Goal: Task Accomplishment & Management: Manage account settings

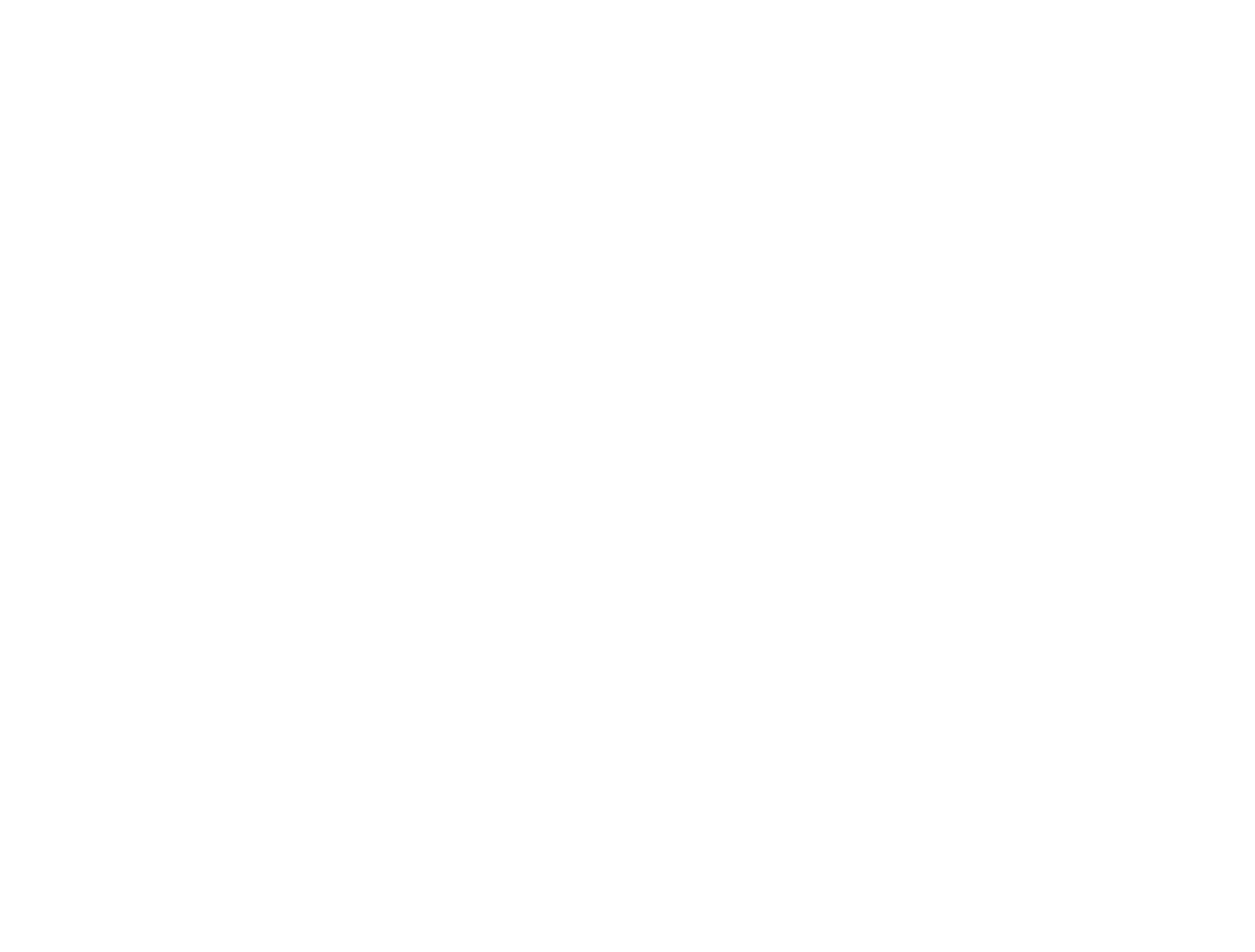
type input "[EMAIL_ADDRESS][DOMAIN_NAME]"
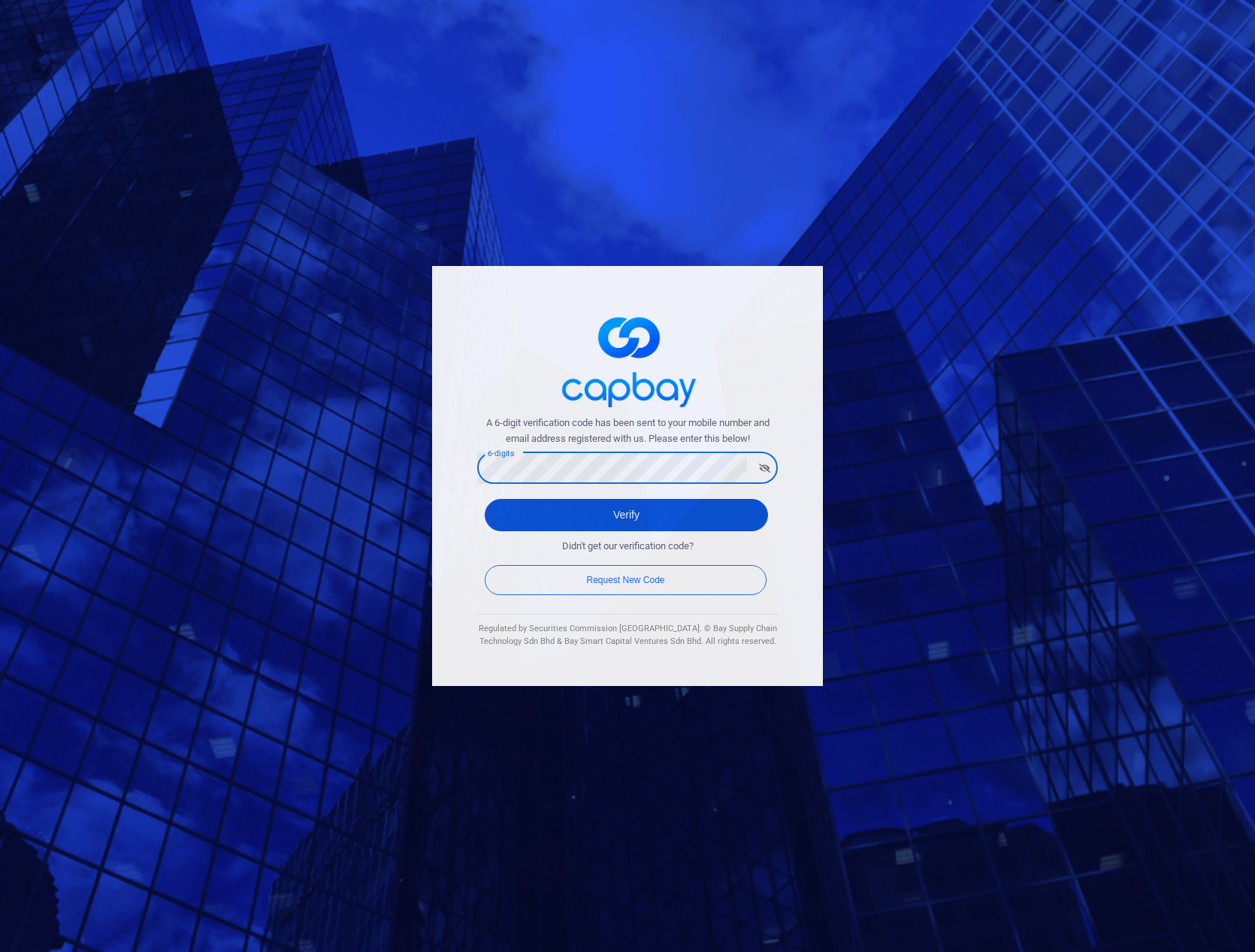
click at [637, 509] on button "Verify" at bounding box center [626, 515] width 284 height 33
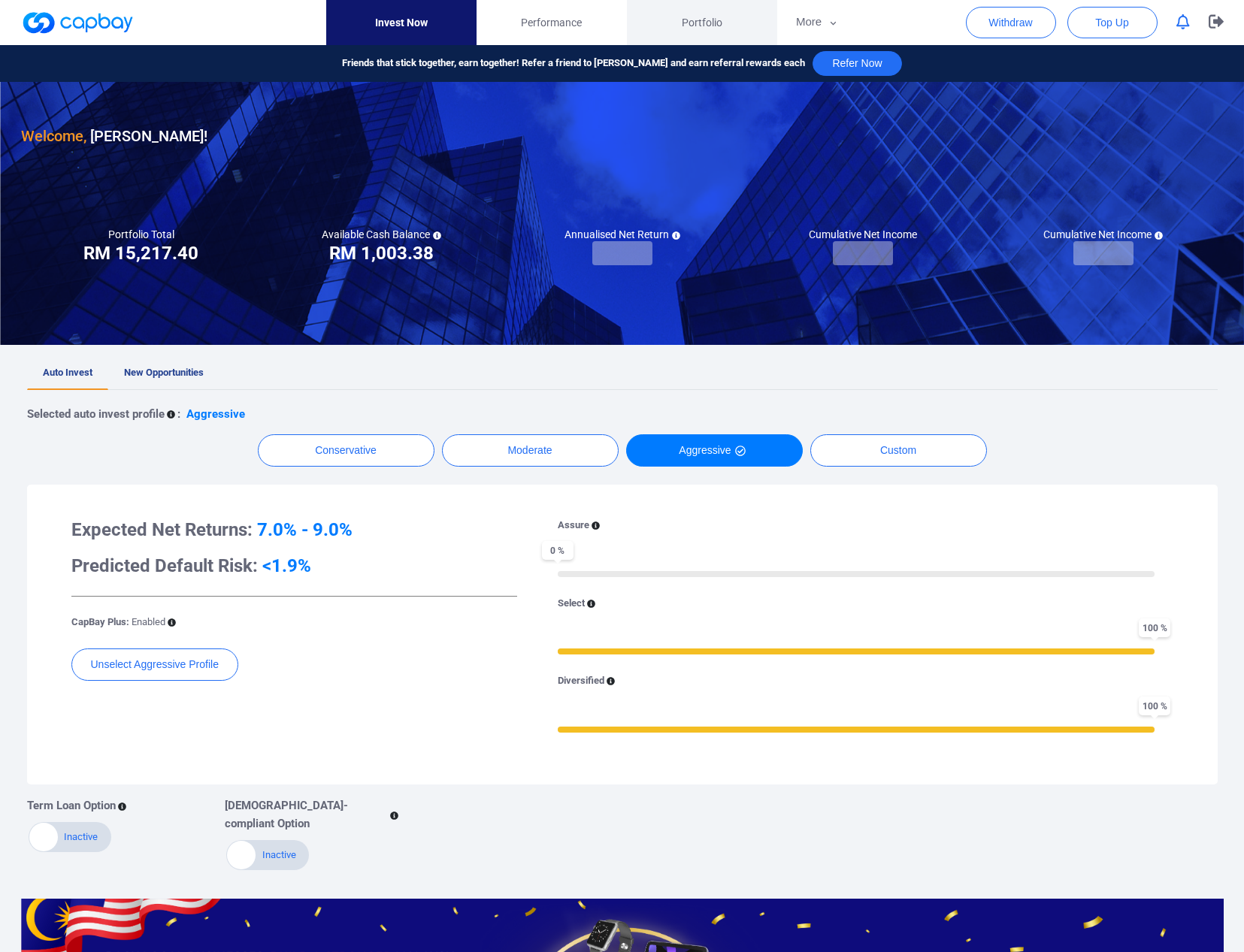
click at [701, 21] on span "Portfolio" at bounding box center [702, 22] width 41 height 17
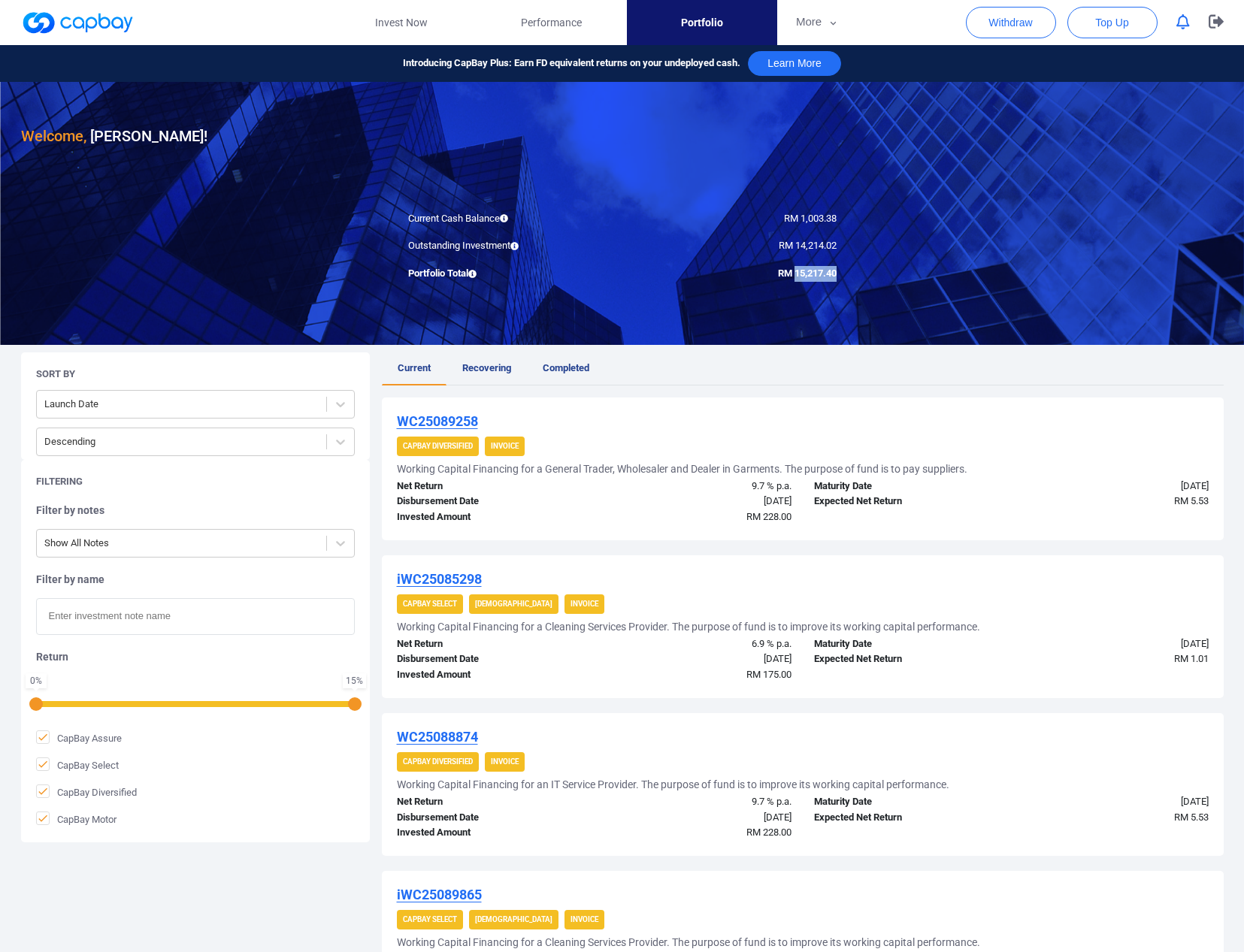
drag, startPoint x: 793, startPoint y: 274, endPoint x: 835, endPoint y: 277, distance: 42.1
click at [835, 277] on span "RM 15,217.40" at bounding box center [807, 273] width 58 height 11
copy span "15,217.40"
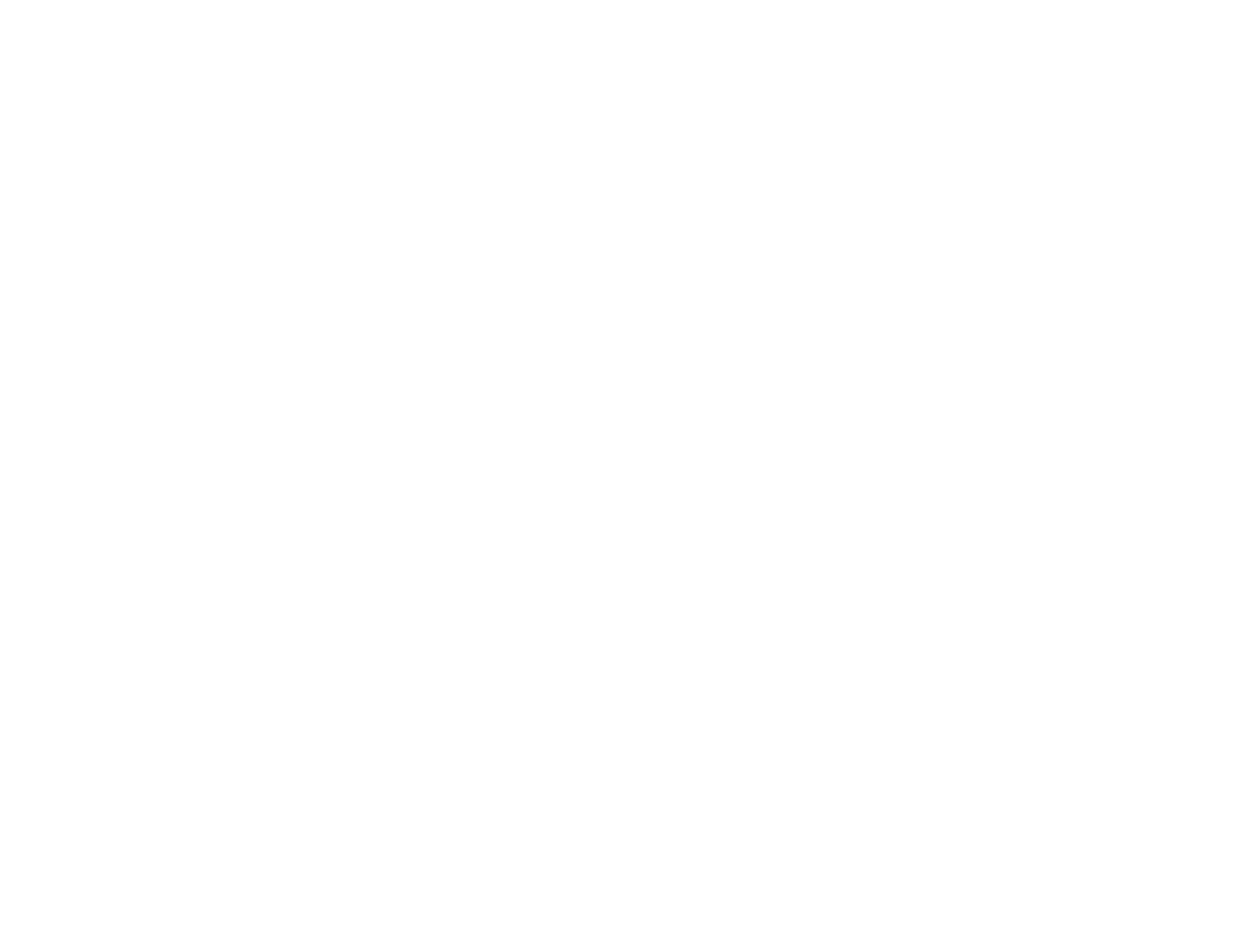
type input "[EMAIL_ADDRESS][DOMAIN_NAME]"
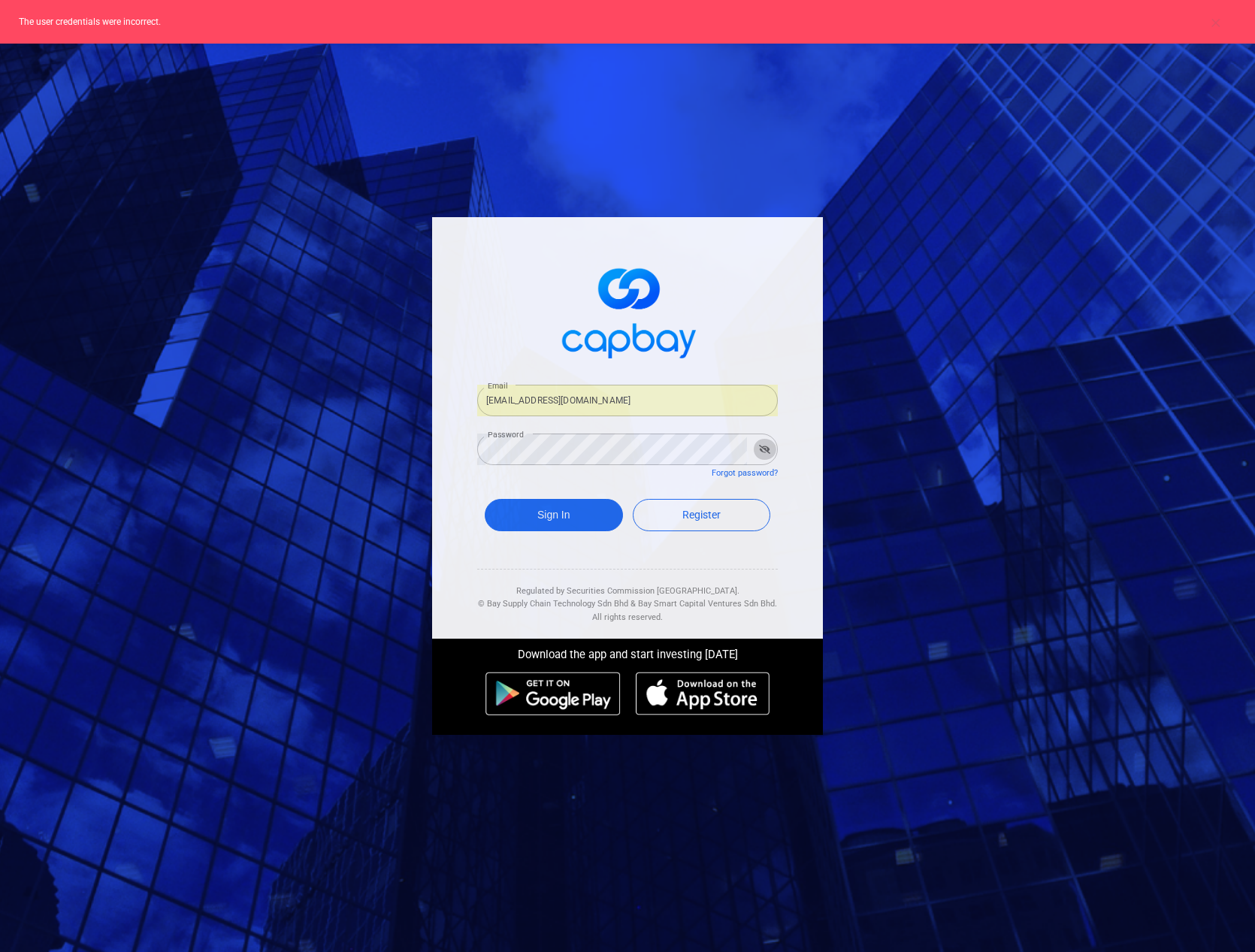
click at [764, 452] on icon "button" at bounding box center [764, 449] width 11 height 9
click at [755, 474] on link "Forgot password?" at bounding box center [744, 473] width 66 height 10
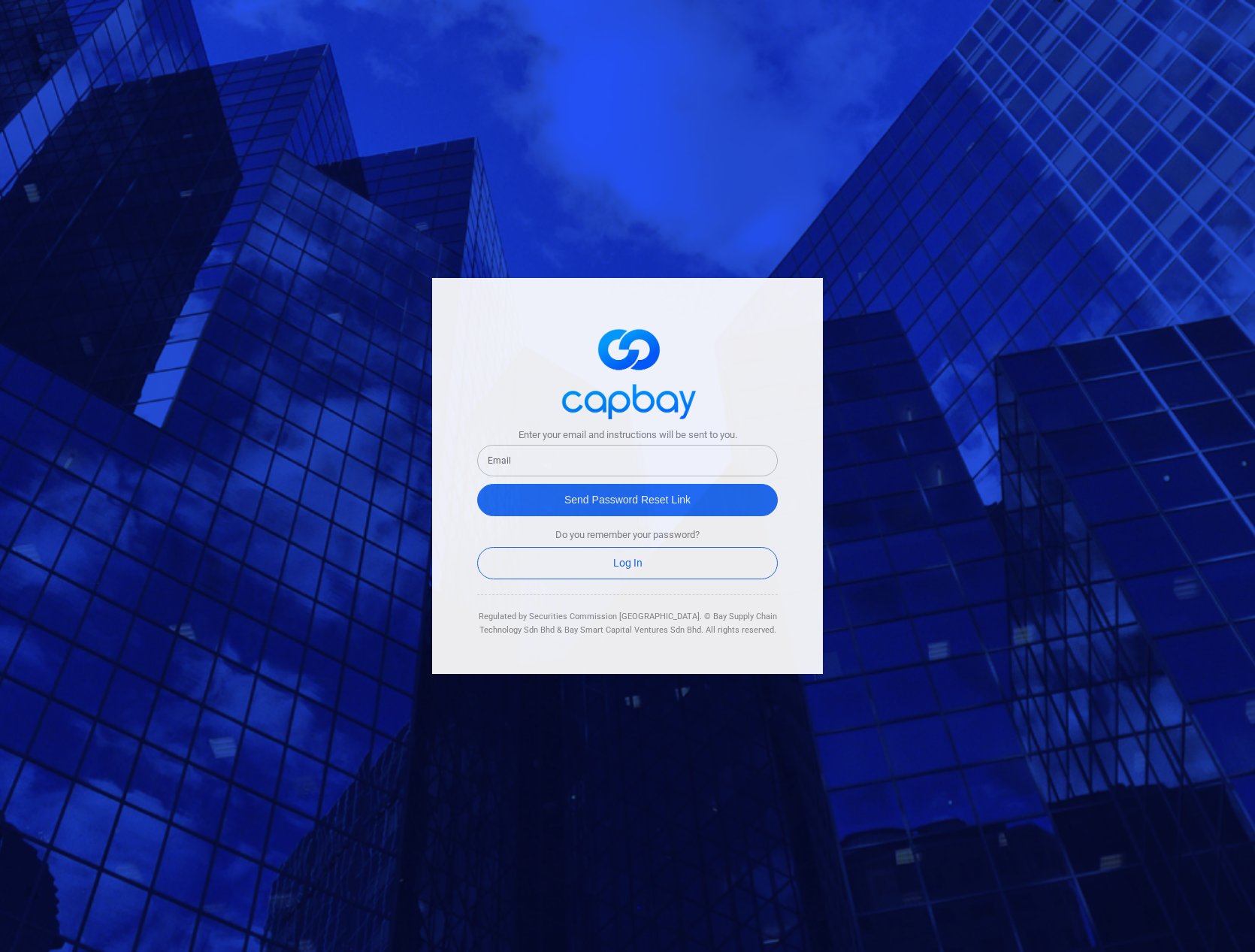
click at [594, 460] on input "text" at bounding box center [628, 461] width 300 height 32
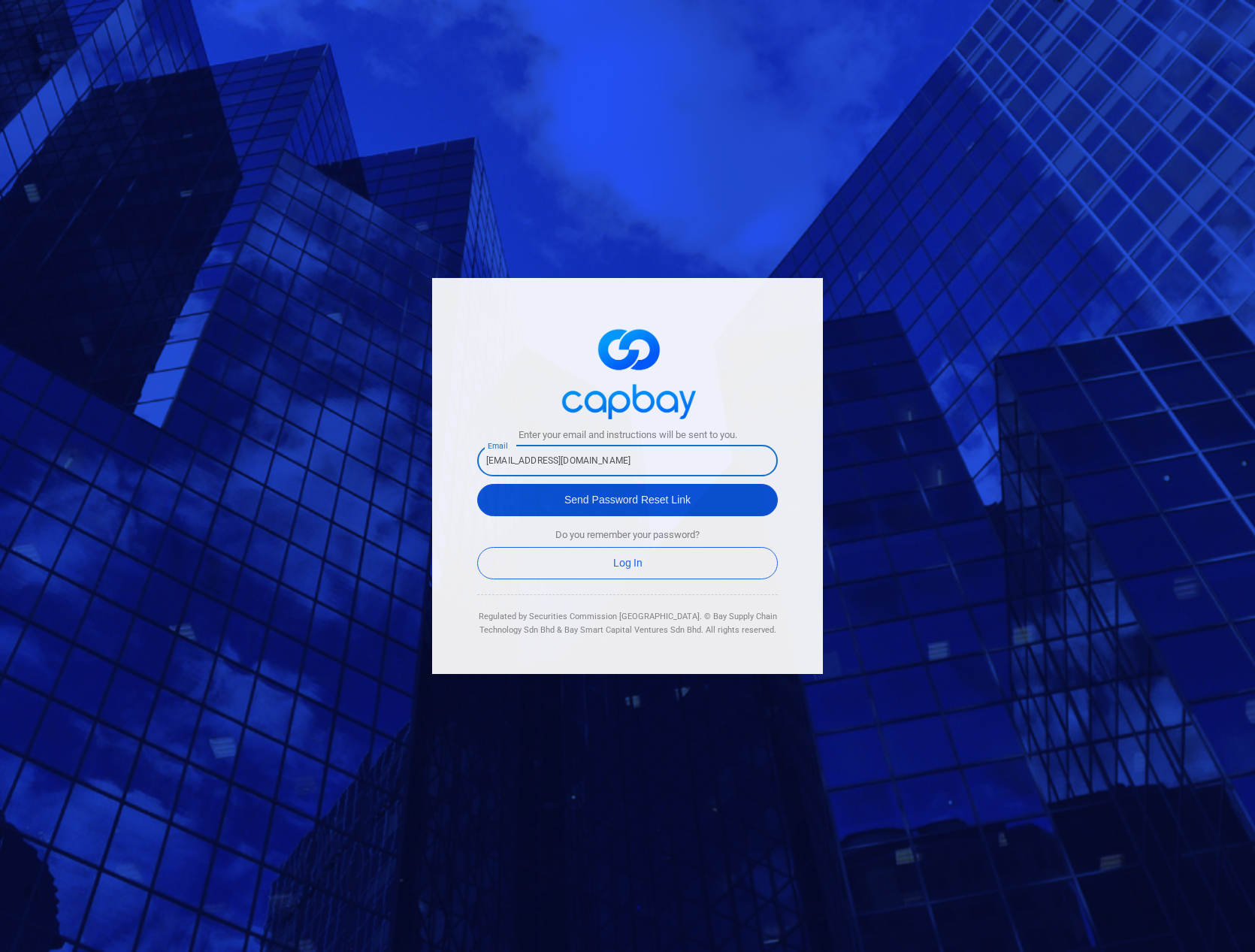
type input "[EMAIL_ADDRESS][DOMAIN_NAME]"
click at [606, 504] on button "Send Password Reset Link" at bounding box center [628, 500] width 300 height 33
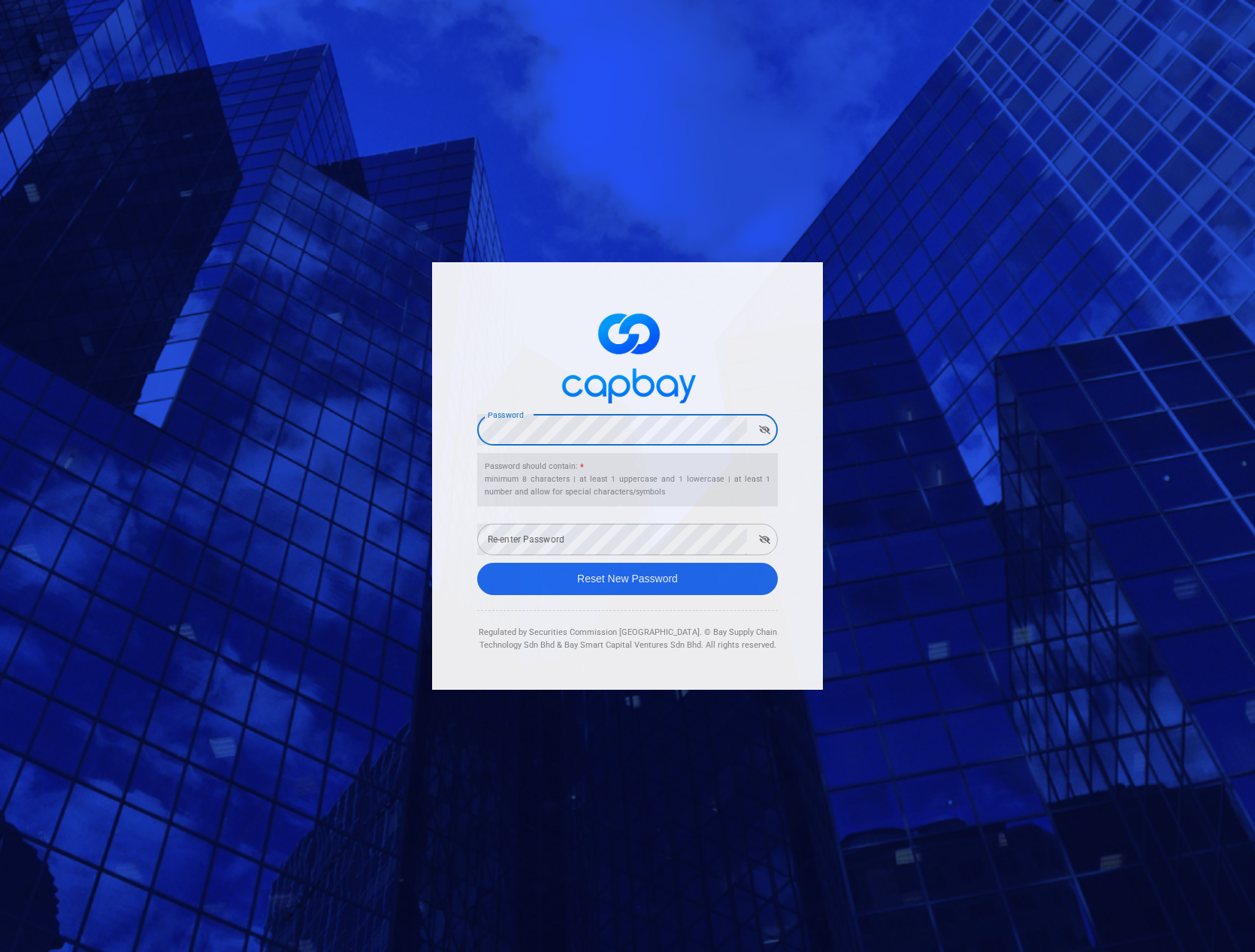
click at [764, 431] on div "Password" at bounding box center [628, 430] width 300 height 32
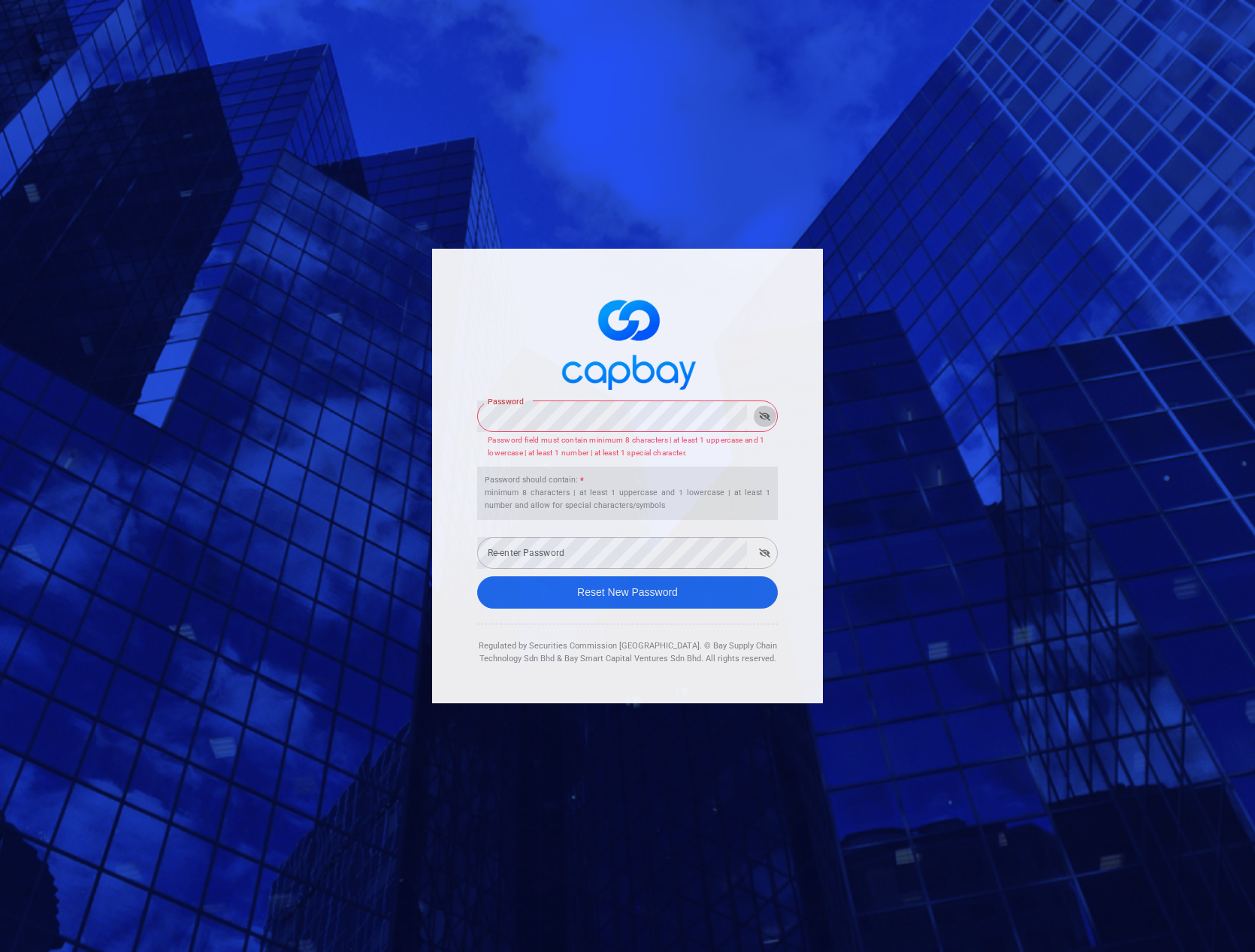
click at [768, 419] on icon "button" at bounding box center [764, 416] width 11 height 9
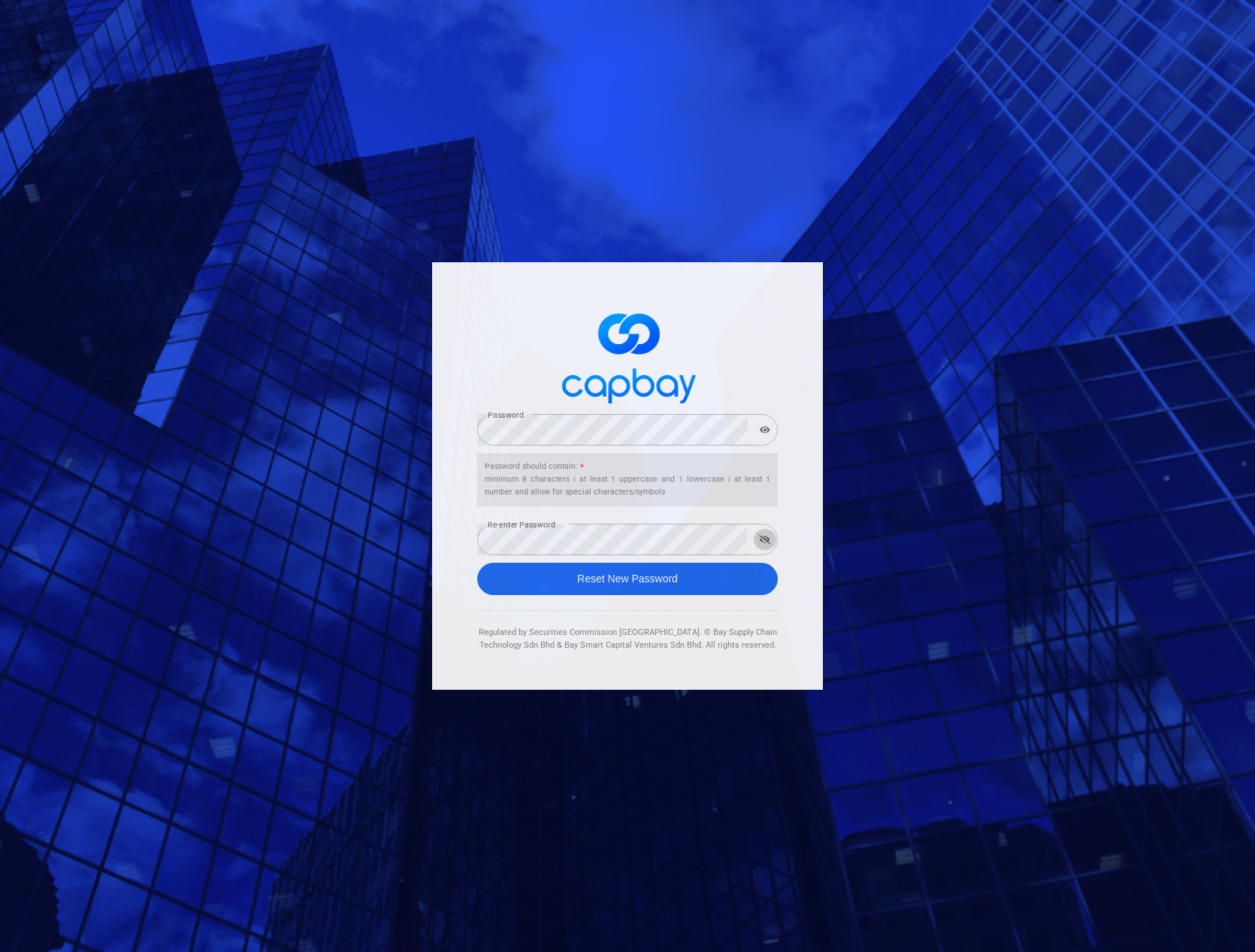
click at [759, 539] on icon "button" at bounding box center [764, 539] width 11 height 9
click at [599, 577] on button "Reset New Password" at bounding box center [628, 579] width 300 height 33
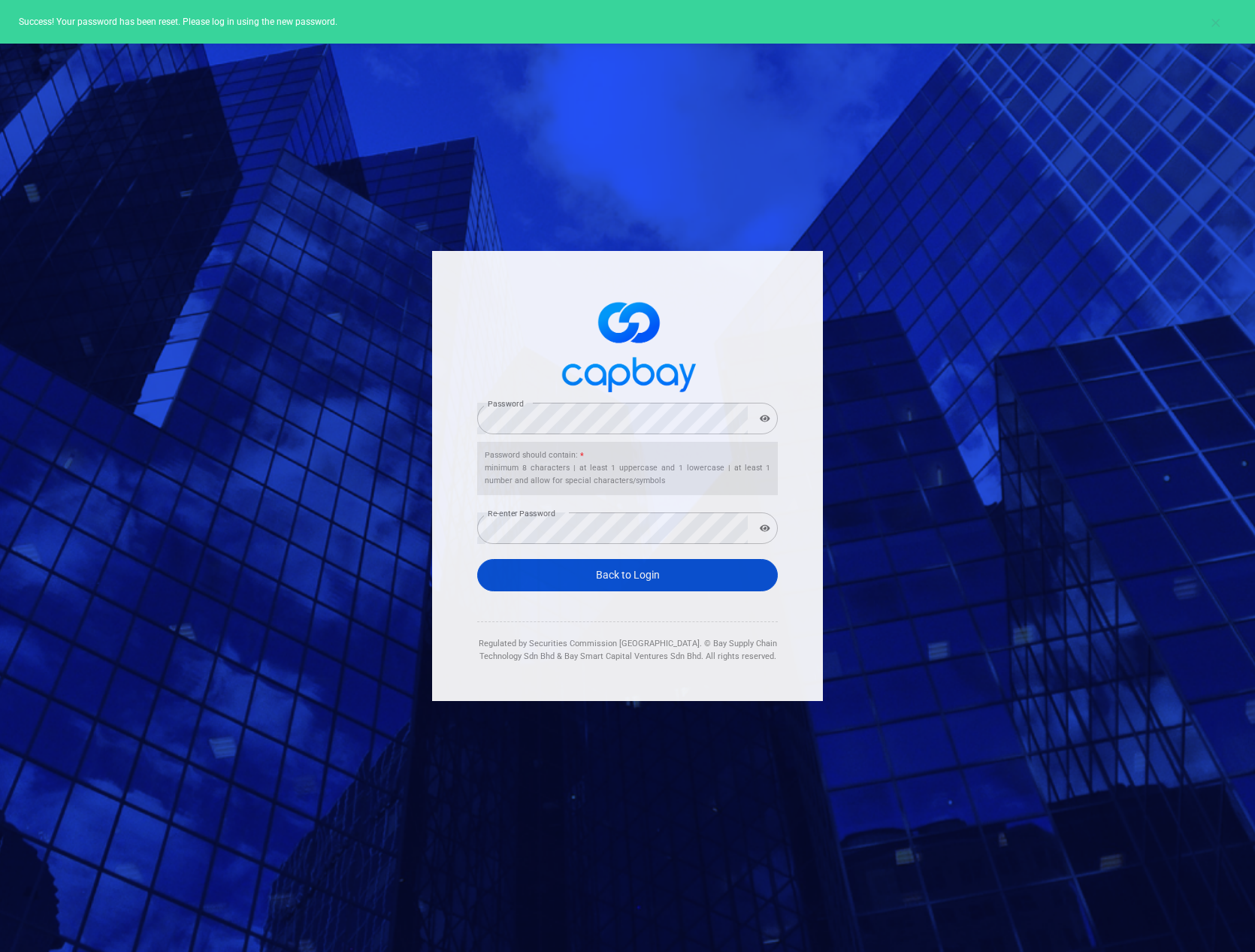
click at [620, 578] on link "Back to Login" at bounding box center [628, 575] width 300 height 33
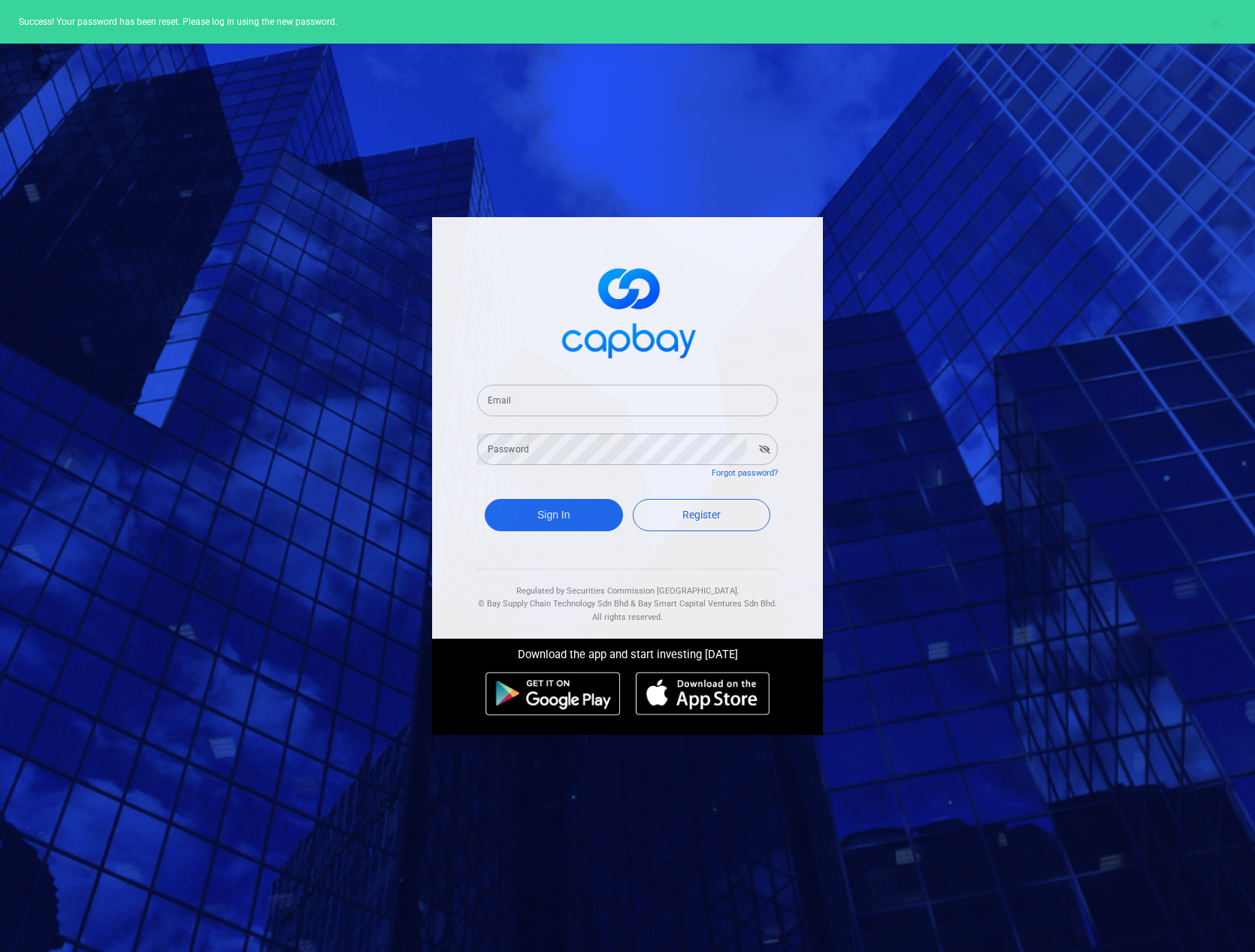
type input "[EMAIL_ADDRESS][DOMAIN_NAME]"
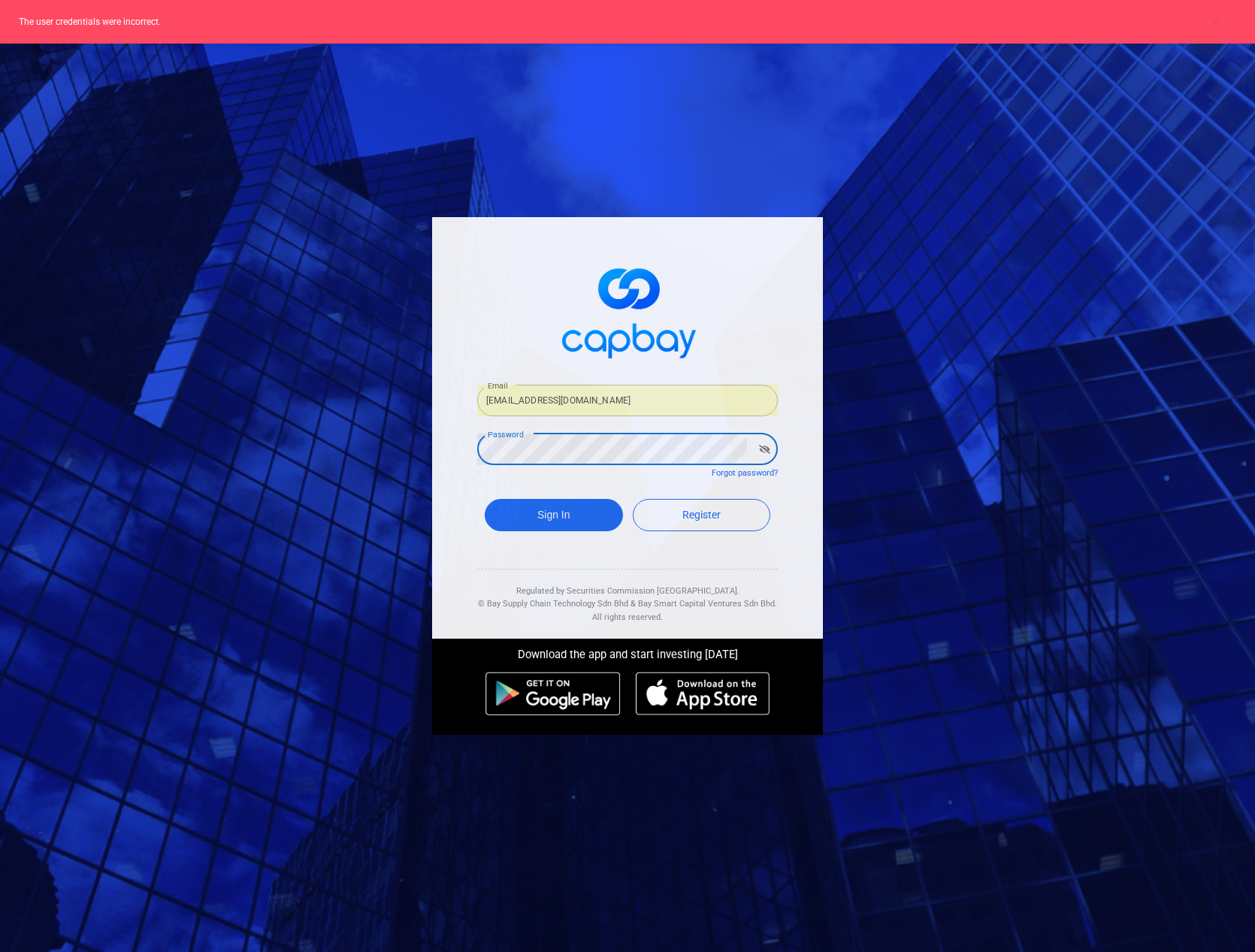
click at [308, 429] on div "Email lesterkys@gmail.com Email Password Password Forgot password? Sign In Regi…" at bounding box center [628, 476] width 1255 height 952
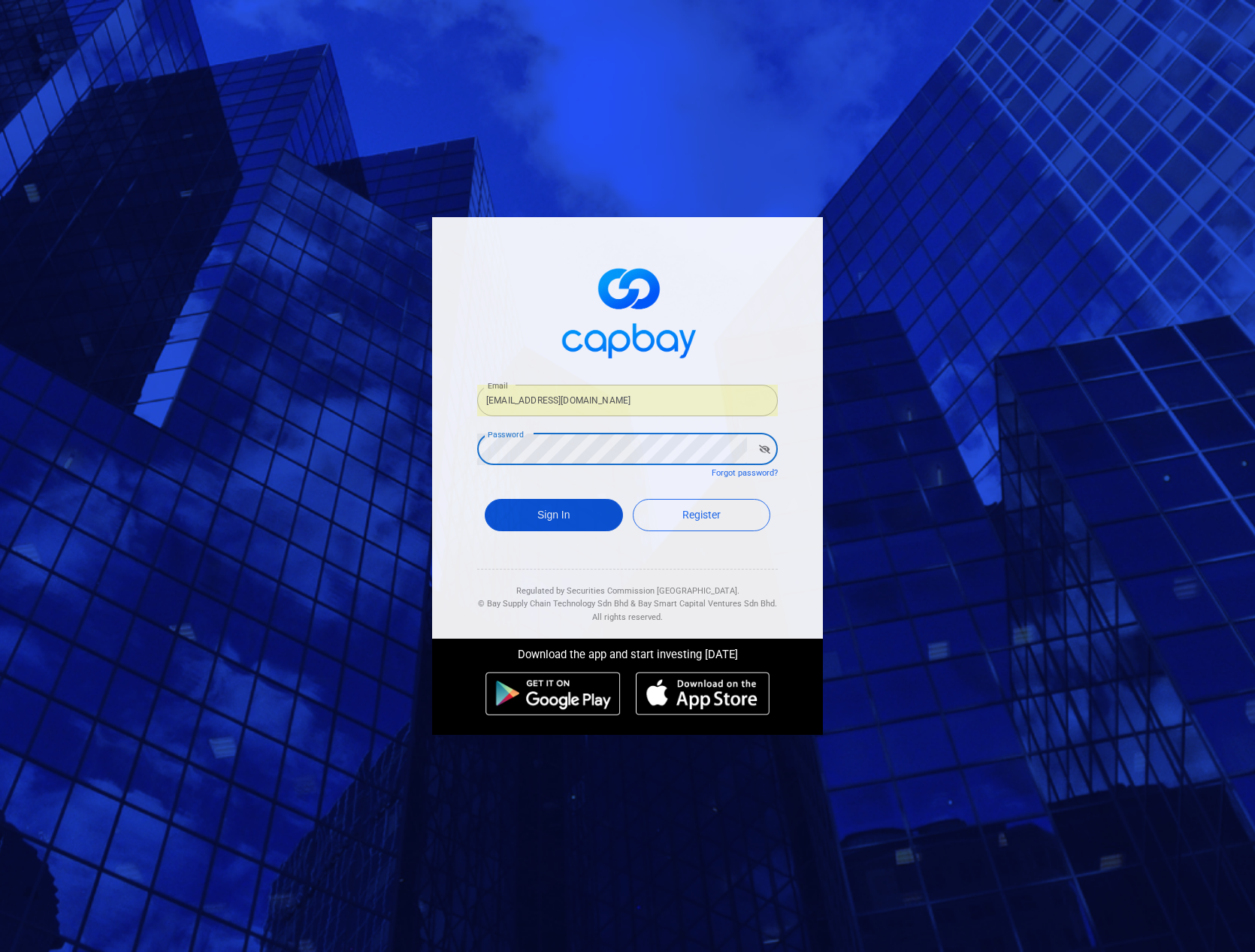
click at [548, 522] on button "Sign In" at bounding box center [553, 515] width 138 height 33
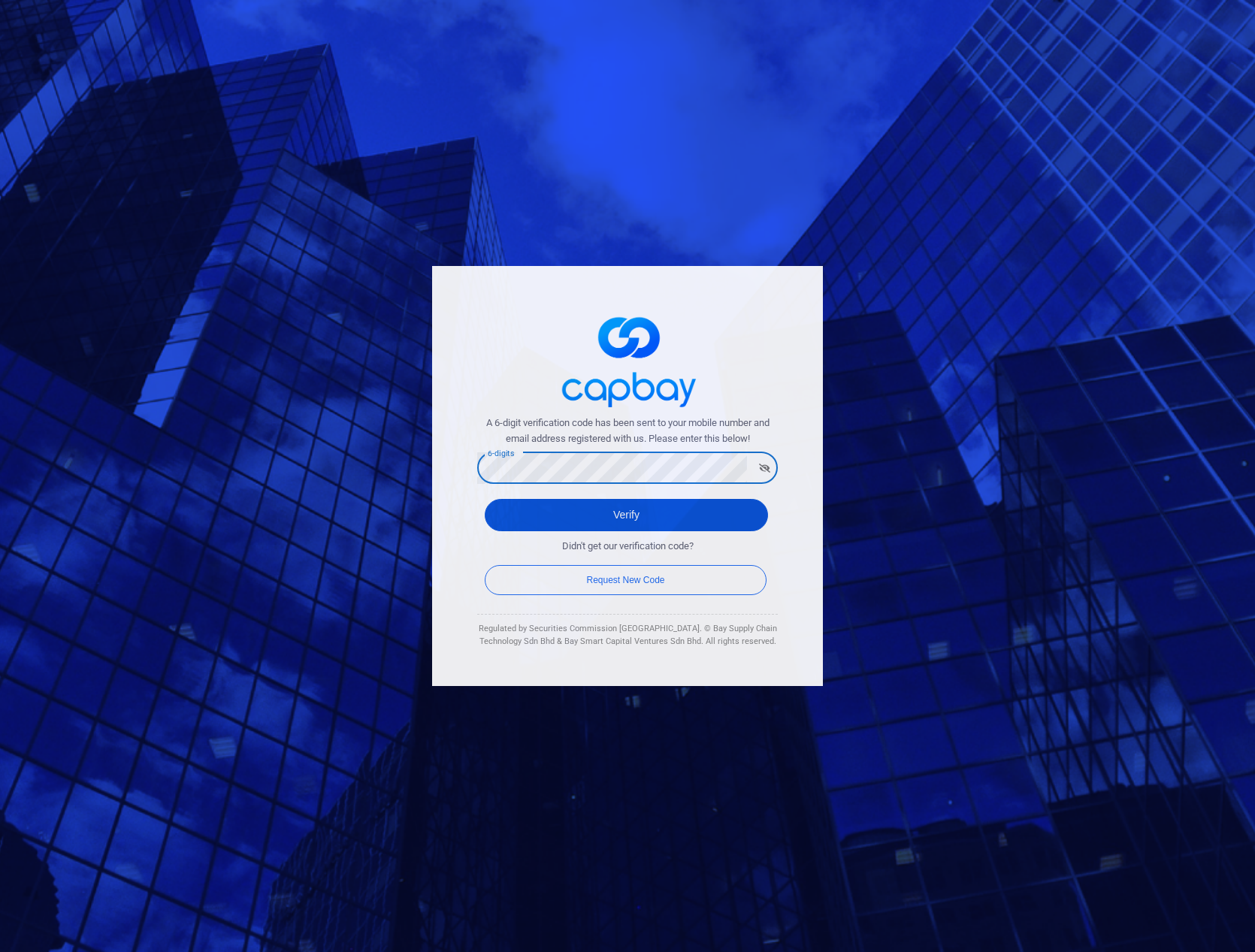
click at [616, 515] on button "Verify" at bounding box center [626, 515] width 284 height 33
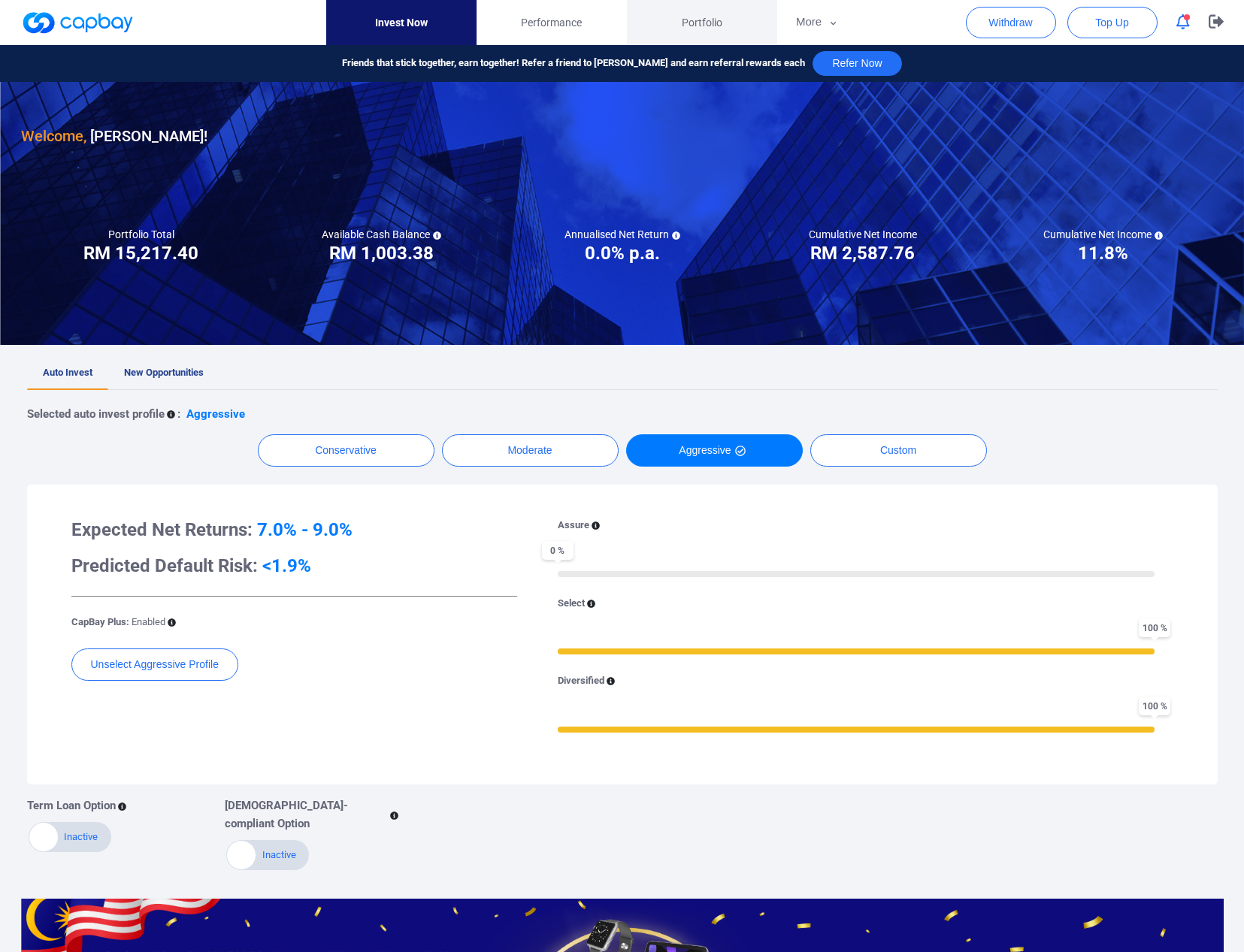
click at [702, 15] on span "Portfolio" at bounding box center [702, 22] width 41 height 17
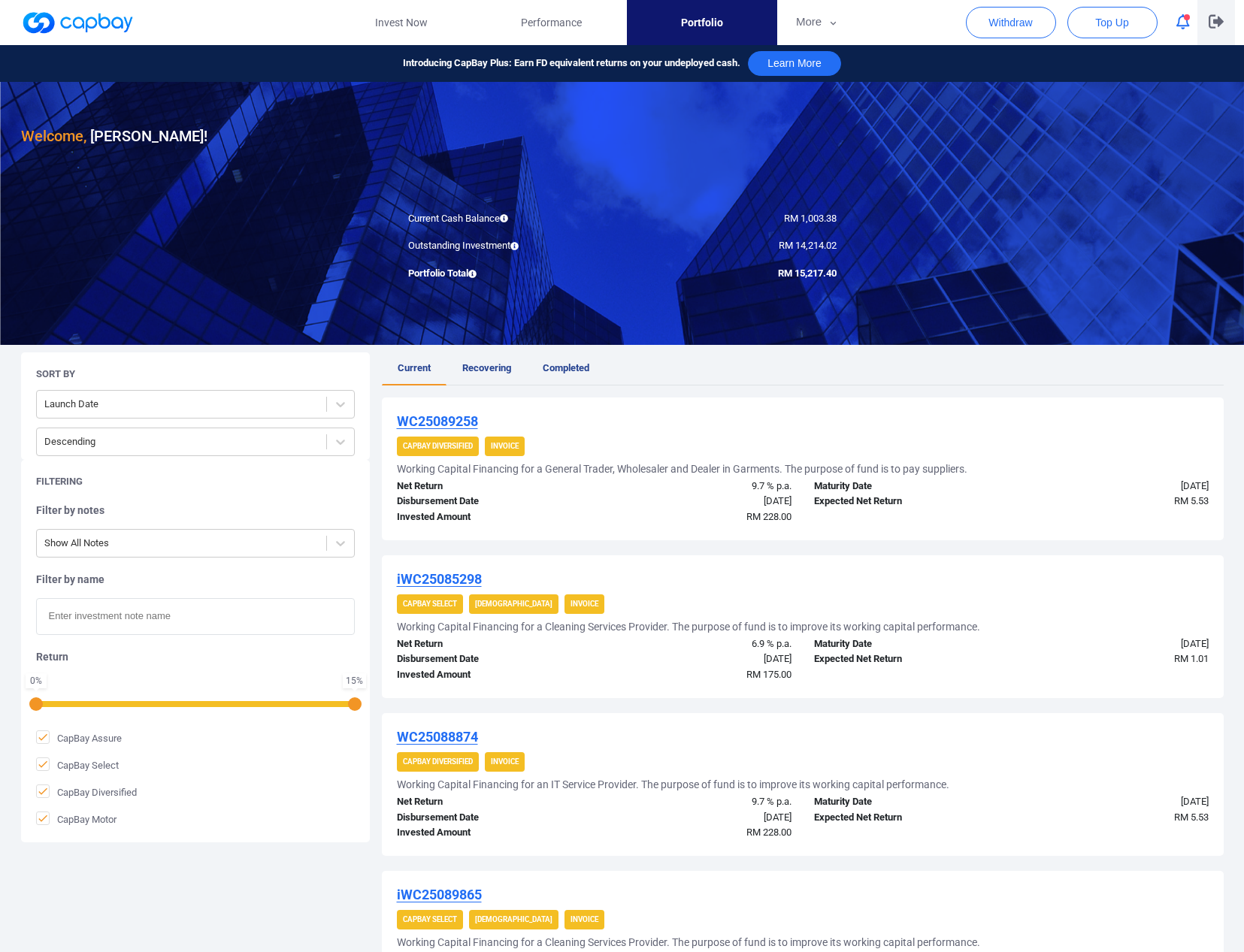
click at [1215, 22] on icon "button" at bounding box center [1216, 21] width 15 height 13
